Goal: Navigation & Orientation: Understand site structure

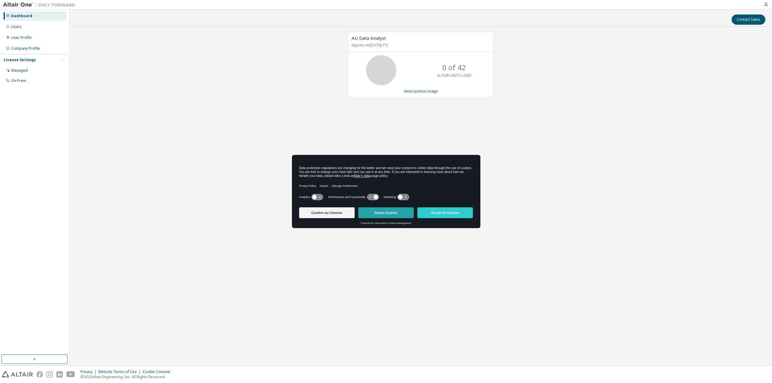
click at [381, 212] on button "Reject Cookies" at bounding box center [386, 213] width 56 height 11
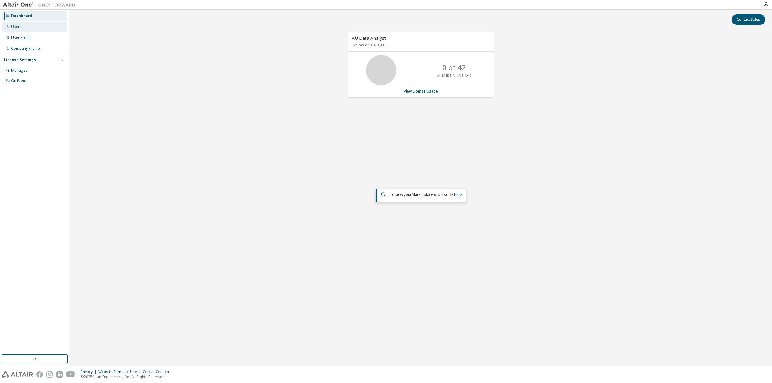
click at [17, 30] on div "Users" at bounding box center [34, 27] width 64 height 10
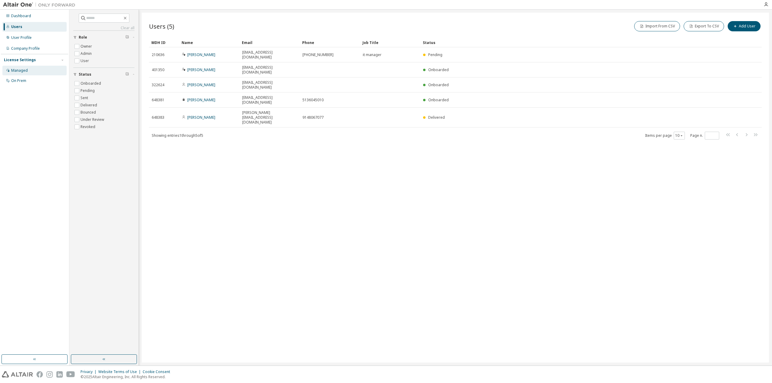
click at [21, 71] on div "Managed" at bounding box center [19, 70] width 17 height 5
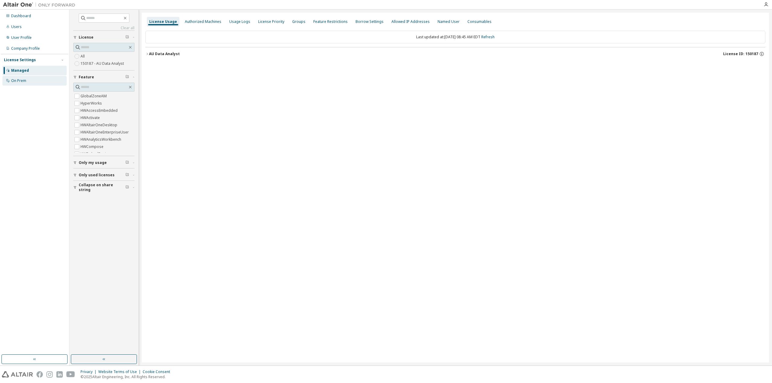
click at [23, 81] on div "On Prem" at bounding box center [18, 80] width 15 height 5
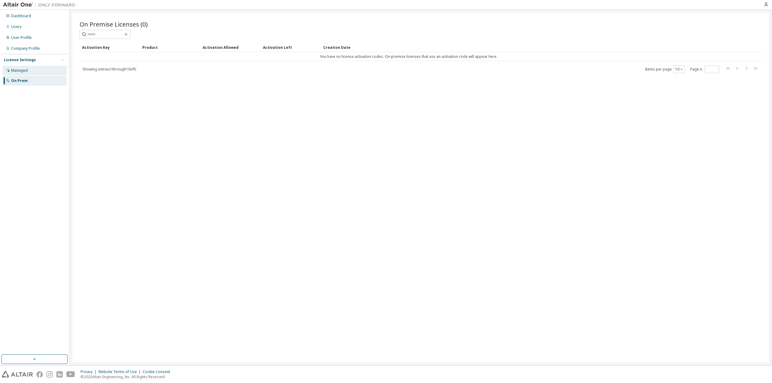
click at [34, 68] on div "Managed" at bounding box center [34, 71] width 64 height 10
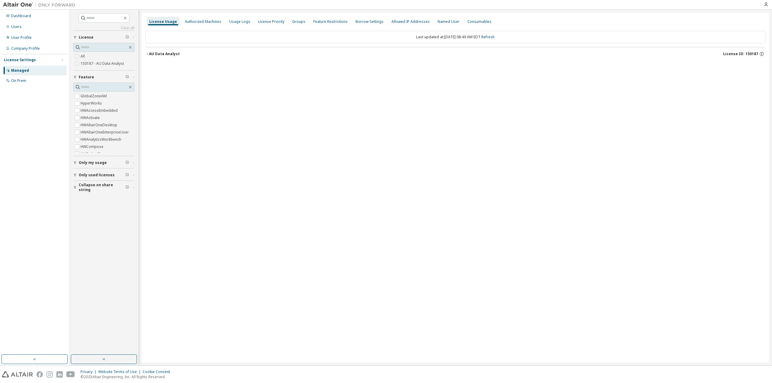
click at [147, 52] on icon "button" at bounding box center [147, 54] width 4 height 4
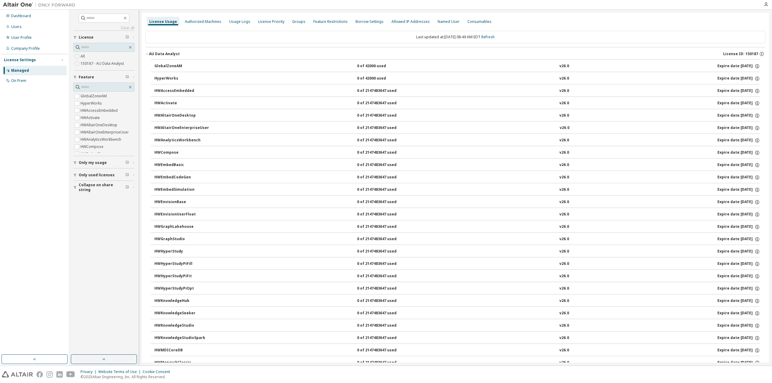
click at [147, 52] on icon "button" at bounding box center [147, 54] width 4 height 4
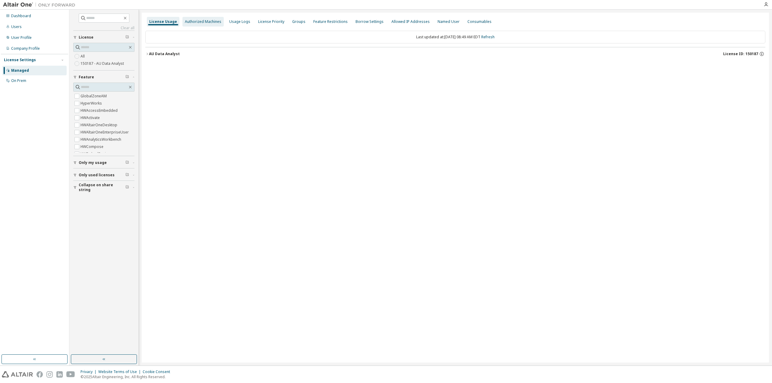
click at [198, 23] on div "Authorized Machines" at bounding box center [203, 21] width 36 height 5
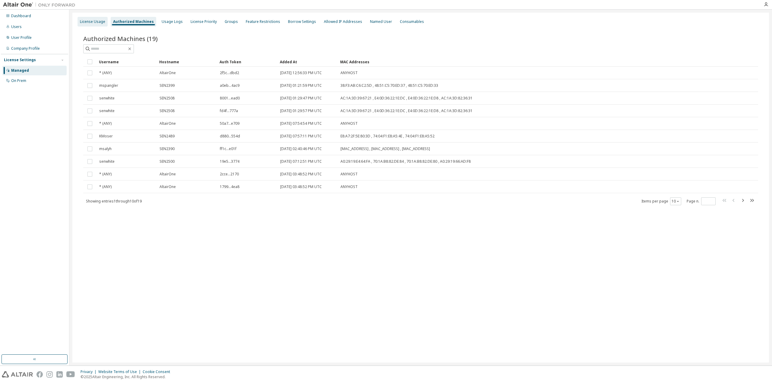
click at [95, 24] on div "License Usage" at bounding box center [92, 21] width 25 height 5
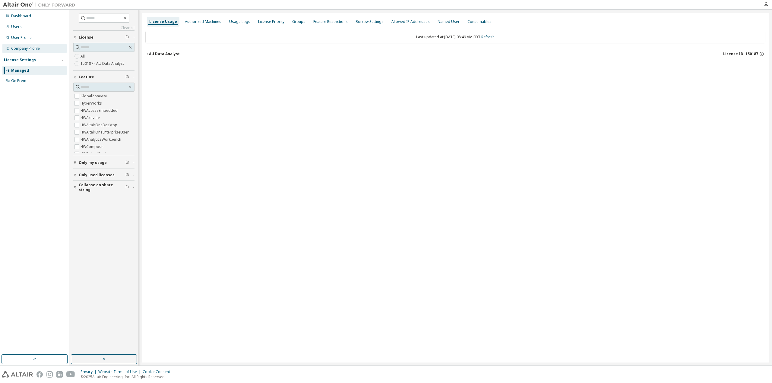
click at [22, 51] on div "Company Profile" at bounding box center [34, 49] width 64 height 10
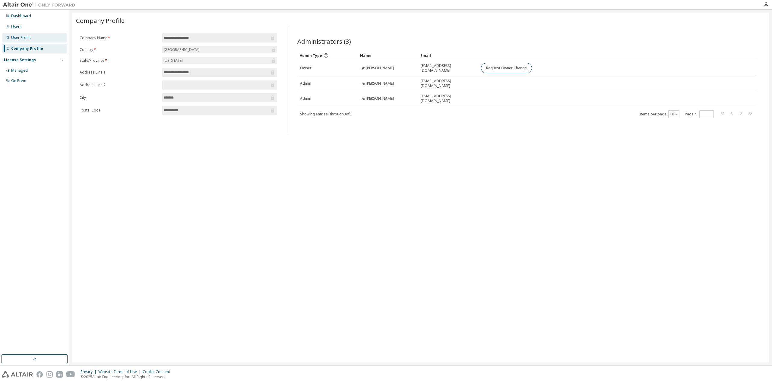
click at [19, 37] on div "User Profile" at bounding box center [21, 37] width 21 height 5
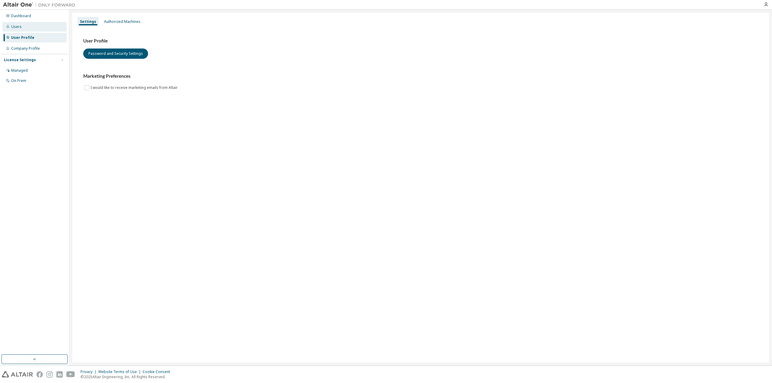
click at [19, 26] on div "Users" at bounding box center [16, 26] width 11 height 5
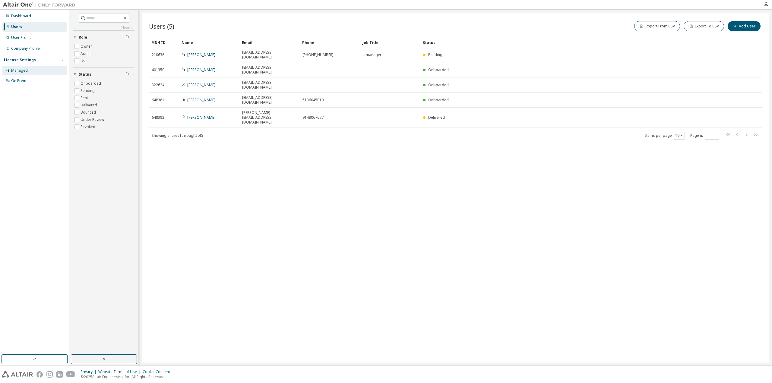
click at [18, 71] on div "Managed" at bounding box center [19, 70] width 17 height 5
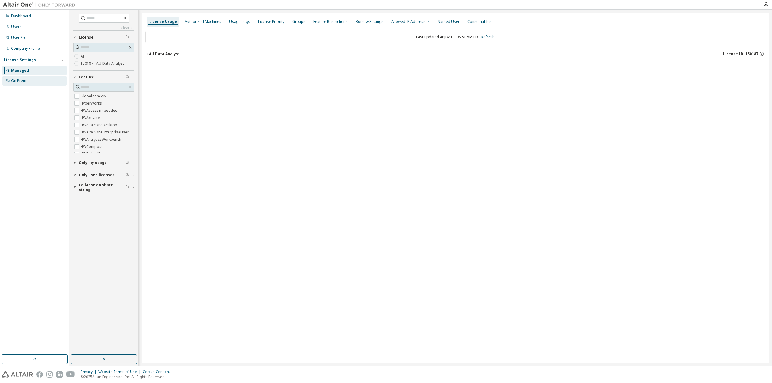
click at [18, 81] on div "On Prem" at bounding box center [18, 80] width 15 height 5
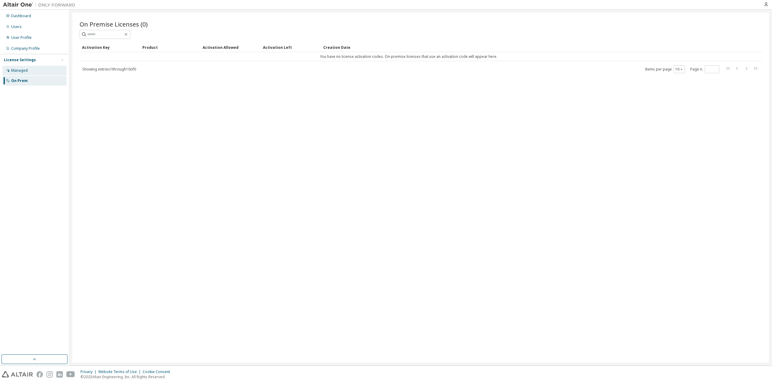
click at [22, 68] on div "Managed" at bounding box center [34, 71] width 64 height 10
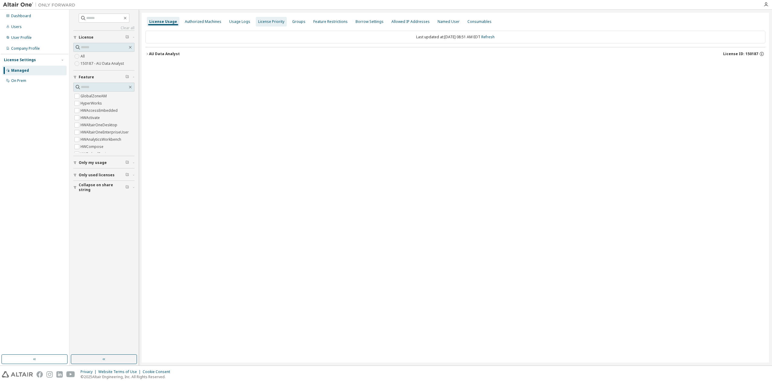
click at [271, 18] on div "License Priority" at bounding box center [271, 22] width 31 height 10
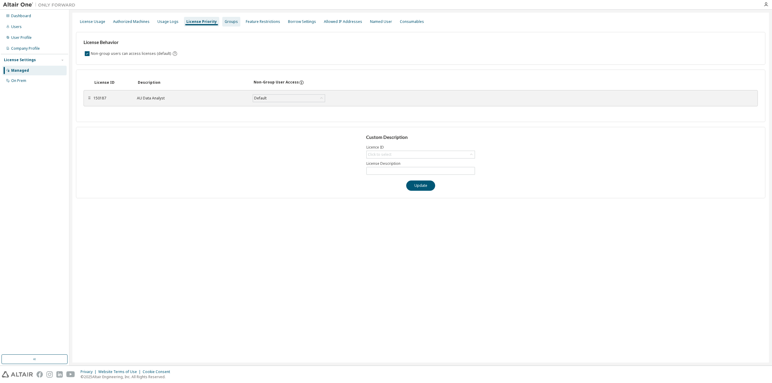
click at [229, 24] on div "Groups" at bounding box center [231, 21] width 13 height 5
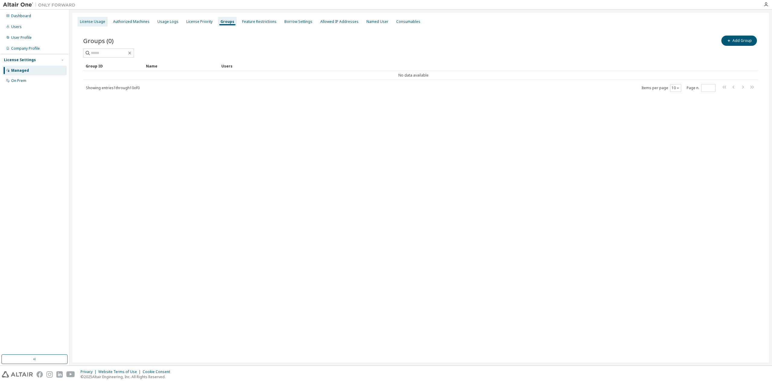
click at [90, 24] on div "License Usage" at bounding box center [93, 22] width 30 height 10
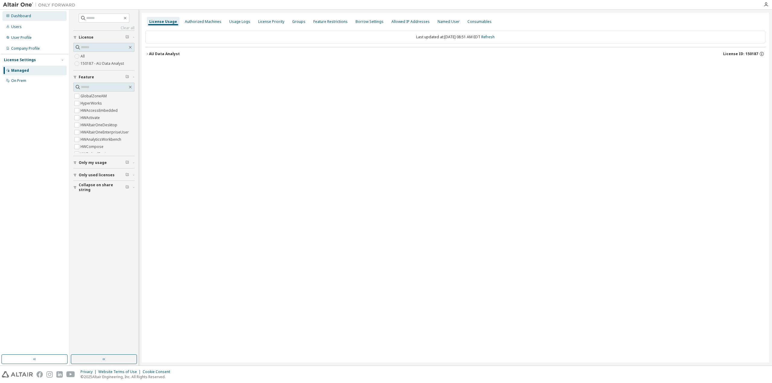
click at [23, 19] on div "Dashboard" at bounding box center [34, 16] width 64 height 10
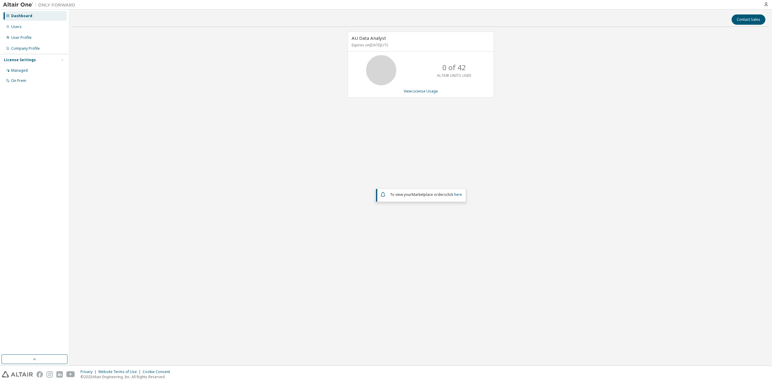
drag, startPoint x: 411, startPoint y: 44, endPoint x: 391, endPoint y: 46, distance: 20.3
click at [391, 46] on p "Expires on November 1, 2025 UTC" at bounding box center [420, 45] width 137 height 5
drag, startPoint x: 616, startPoint y: 120, endPoint x: 635, endPoint y: 161, distance: 45.5
click at [616, 120] on div "AU Data Analyst Expires on November 1, 2025 UTC 0 of 42 ALTAIR UNITS USED View …" at bounding box center [420, 156] width 697 height 249
click at [459, 195] on link "here" at bounding box center [458, 194] width 8 height 5
